Goal: Check status: Check status

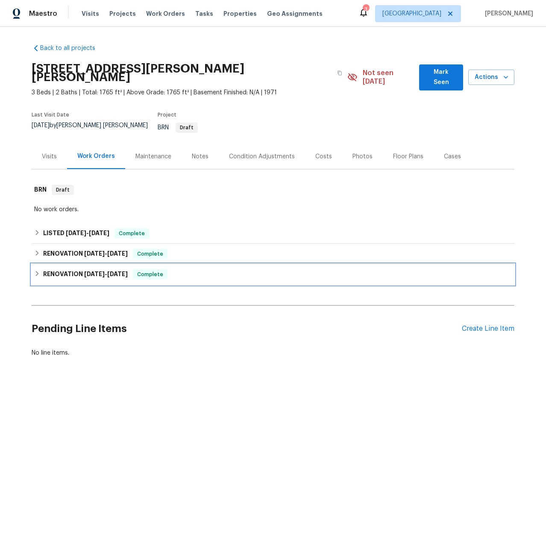
click at [98, 267] on div "RENOVATION [DATE] - [DATE] Complete" at bounding box center [273, 274] width 483 height 20
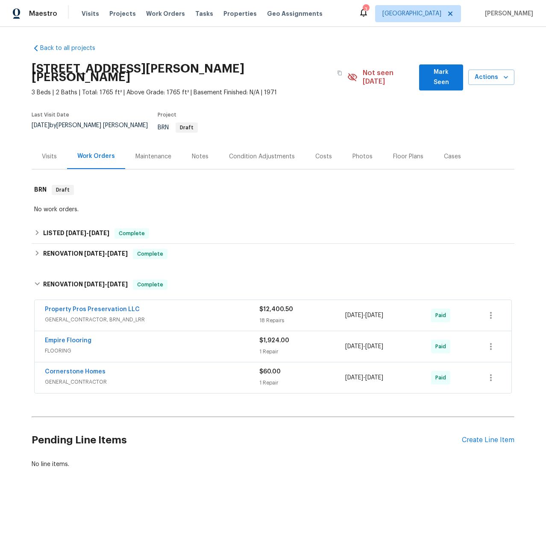
click at [116, 378] on span "GENERAL_CONTRACTOR" at bounding box center [152, 382] width 214 height 9
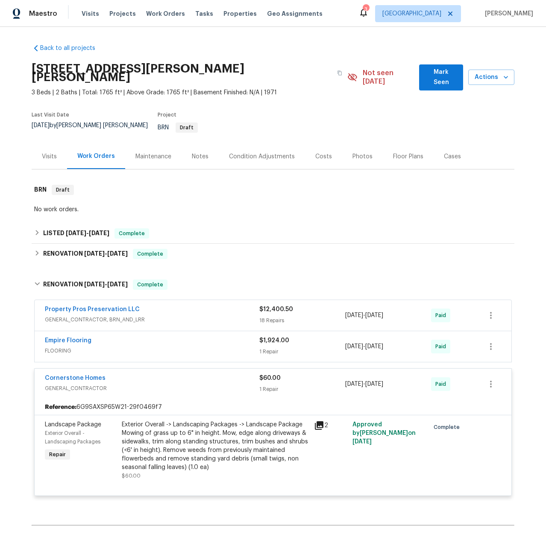
click at [119, 347] on span "FLOORING" at bounding box center [152, 351] width 214 height 9
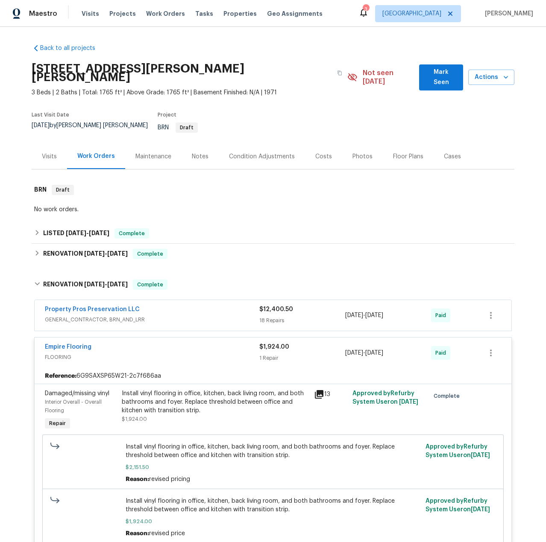
click at [161, 305] on div "Property Pros Preservation LLC" at bounding box center [152, 310] width 214 height 10
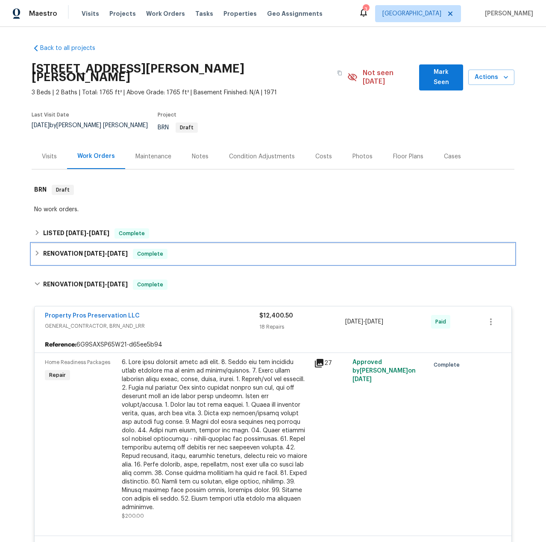
click at [133, 249] on div "Complete" at bounding box center [150, 254] width 35 height 10
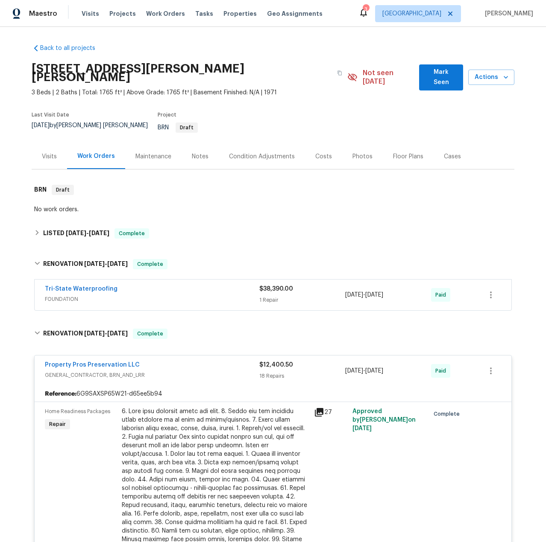
click at [131, 295] on span "FOUNDATION" at bounding box center [152, 299] width 214 height 9
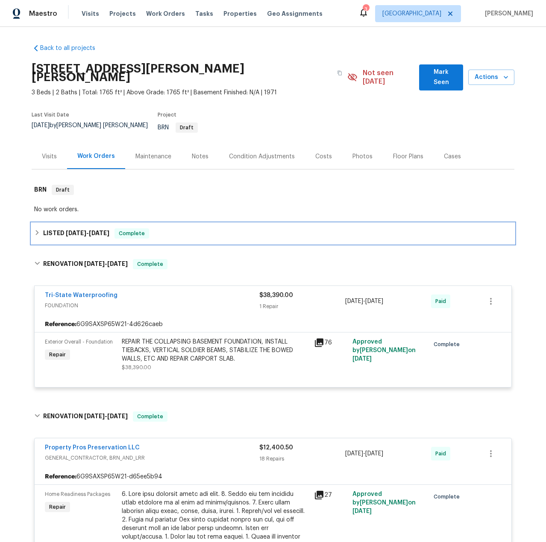
click at [145, 229] on span "Complete" at bounding box center [131, 233] width 33 height 9
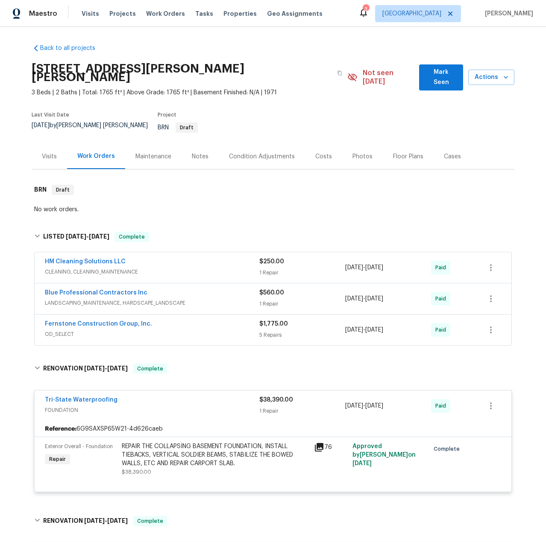
click at [161, 330] on span "OD_SELECT" at bounding box center [152, 334] width 214 height 9
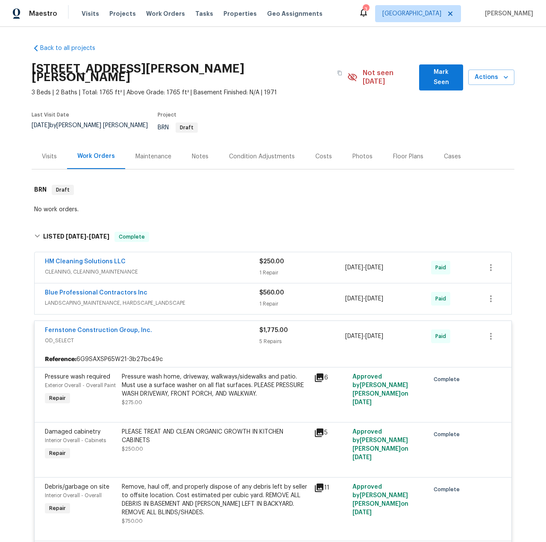
click at [192, 299] on span "LANDSCAPING_MAINTENANCE, HARDSCAPE_LANDSCAPE" at bounding box center [152, 303] width 214 height 9
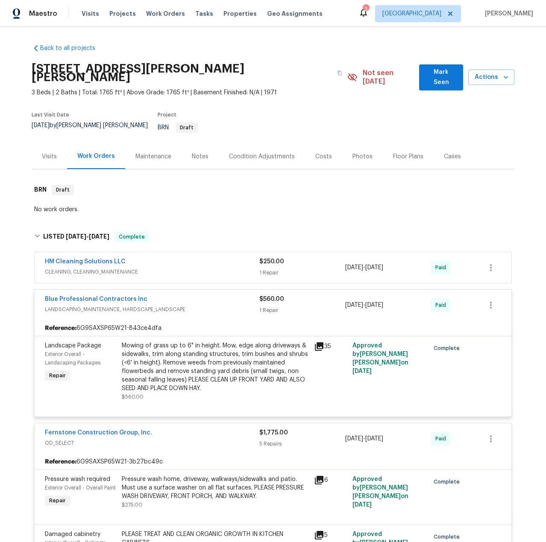
click at [177, 268] on span "CLEANING, CLEANING_MAINTENANCE" at bounding box center [152, 272] width 214 height 9
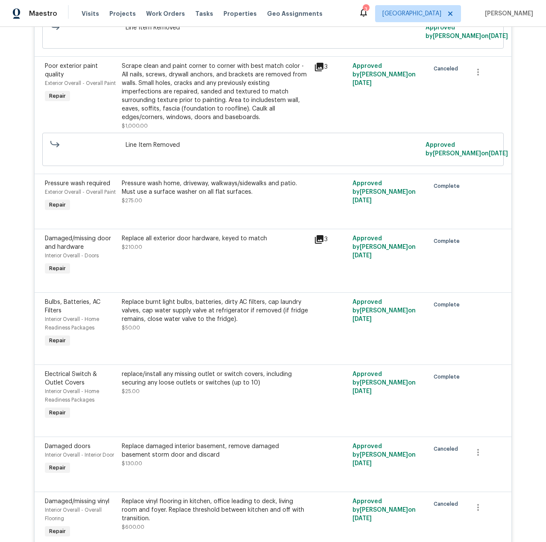
scroll to position [852, 0]
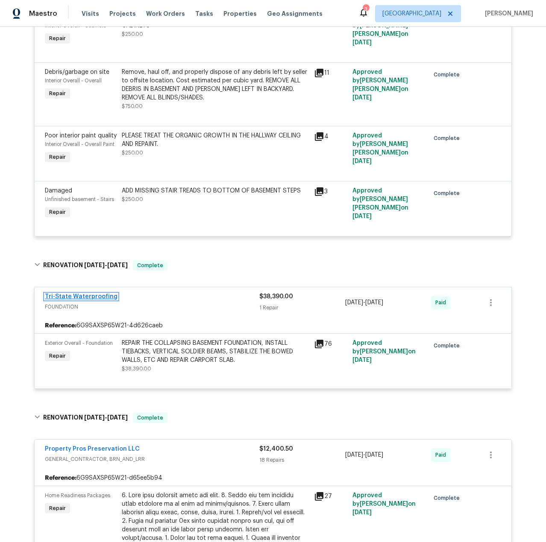
click at [69, 294] on link "Tri-State Waterproofing" at bounding box center [81, 297] width 73 height 6
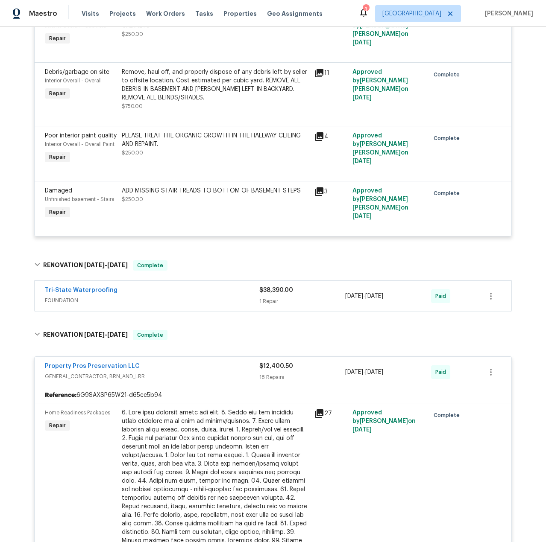
click at [154, 286] on div "Tri-State Waterproofing" at bounding box center [152, 291] width 214 height 10
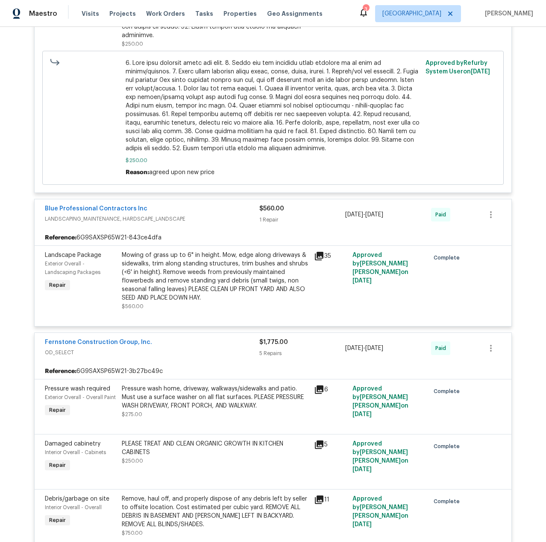
scroll to position [0, 0]
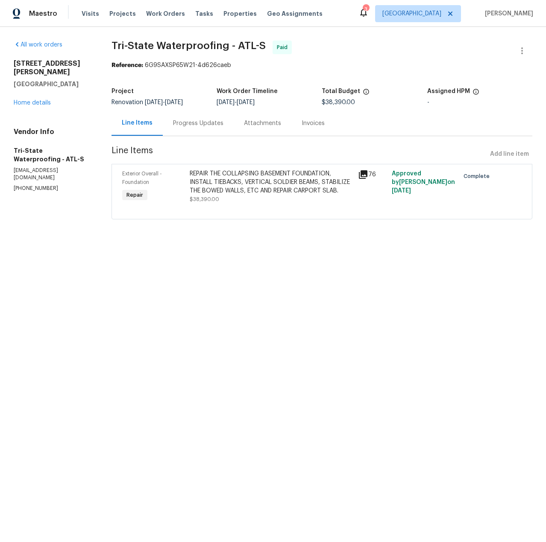
click at [189, 120] on div "Progress Updates" at bounding box center [198, 123] width 50 height 9
